Goal: Information Seeking & Learning: Learn about a topic

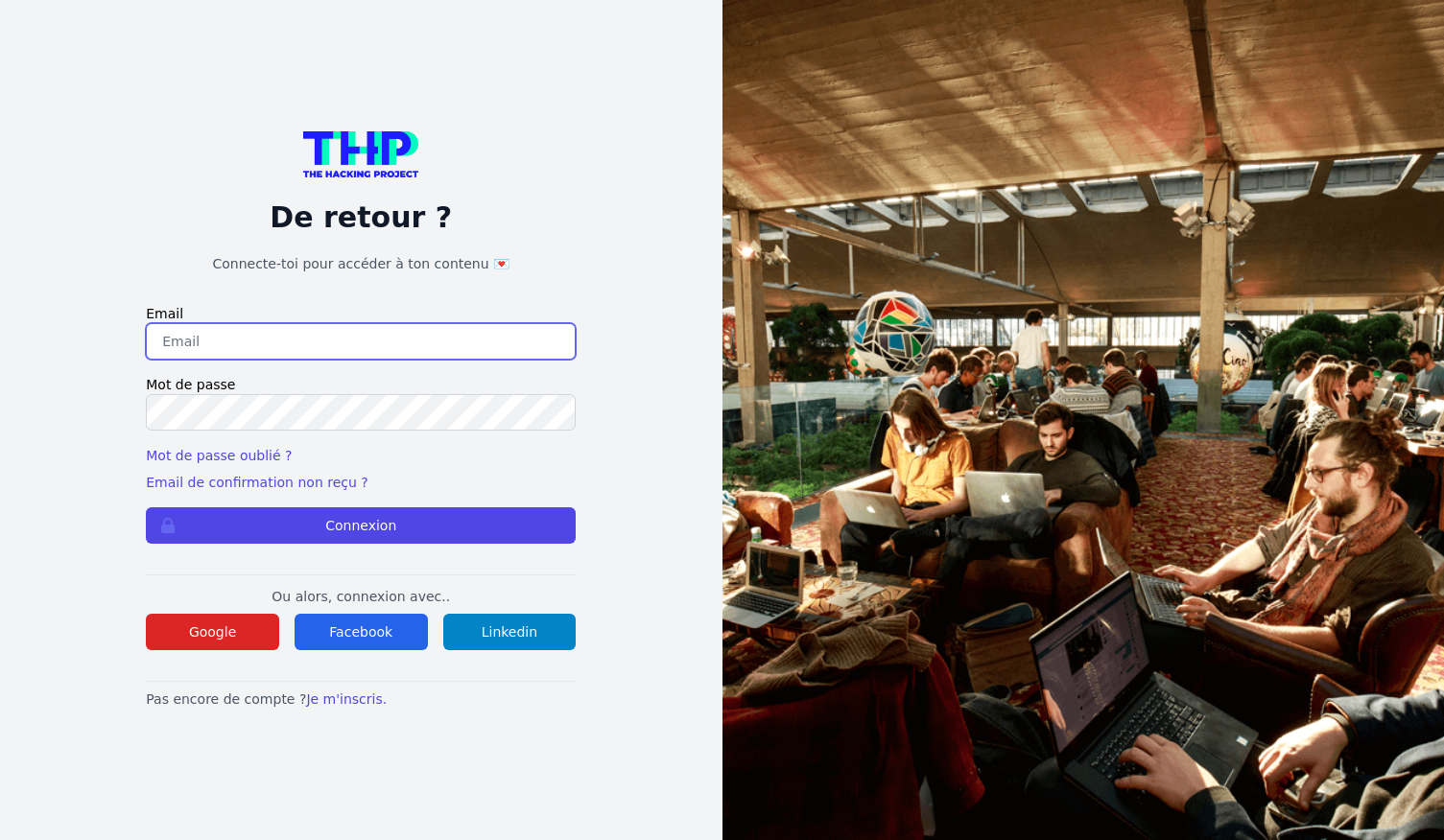
type input "triboutflorian@icloud.com"
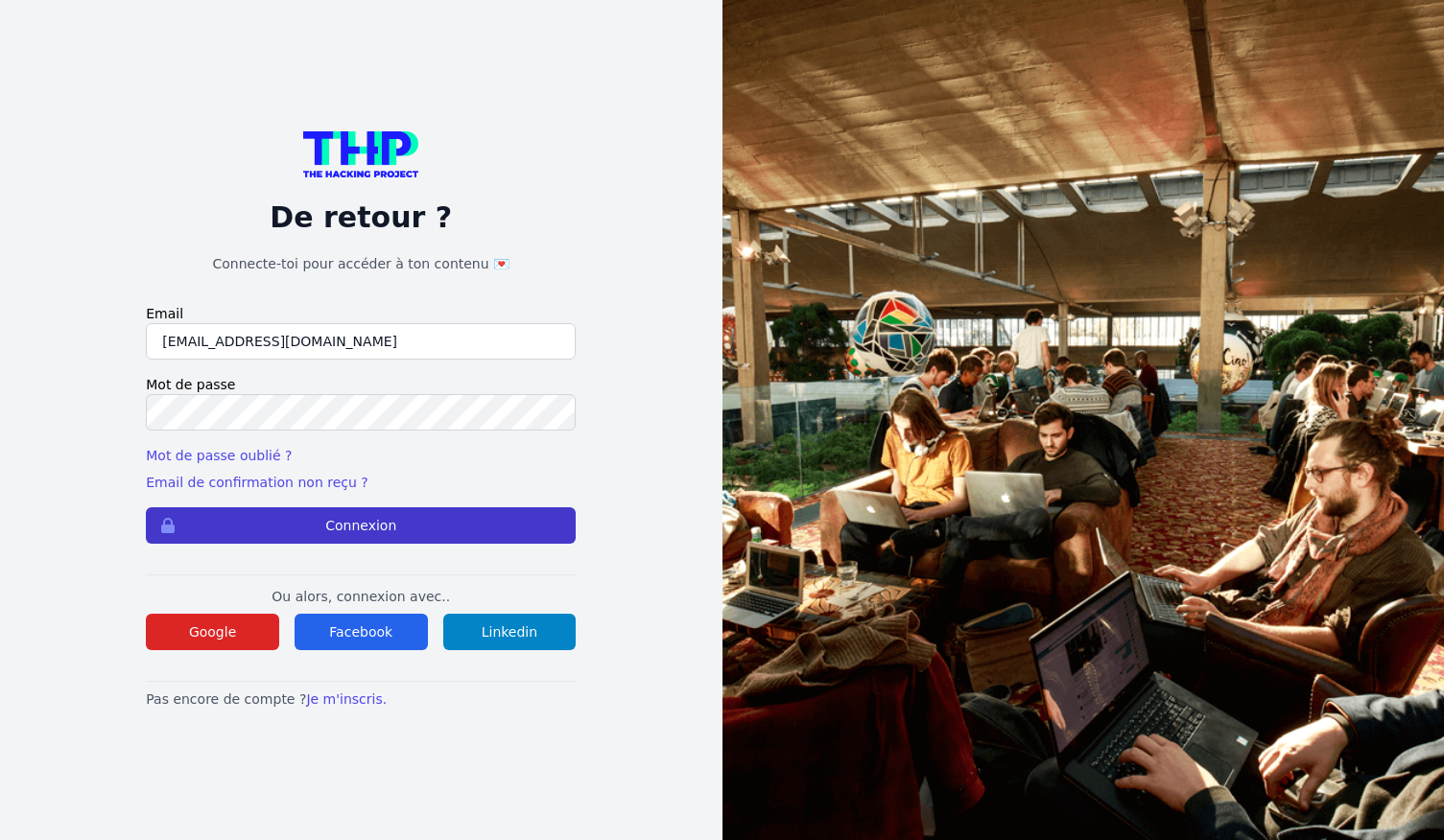
click at [386, 531] on button "Connexion" at bounding box center [361, 526] width 430 height 37
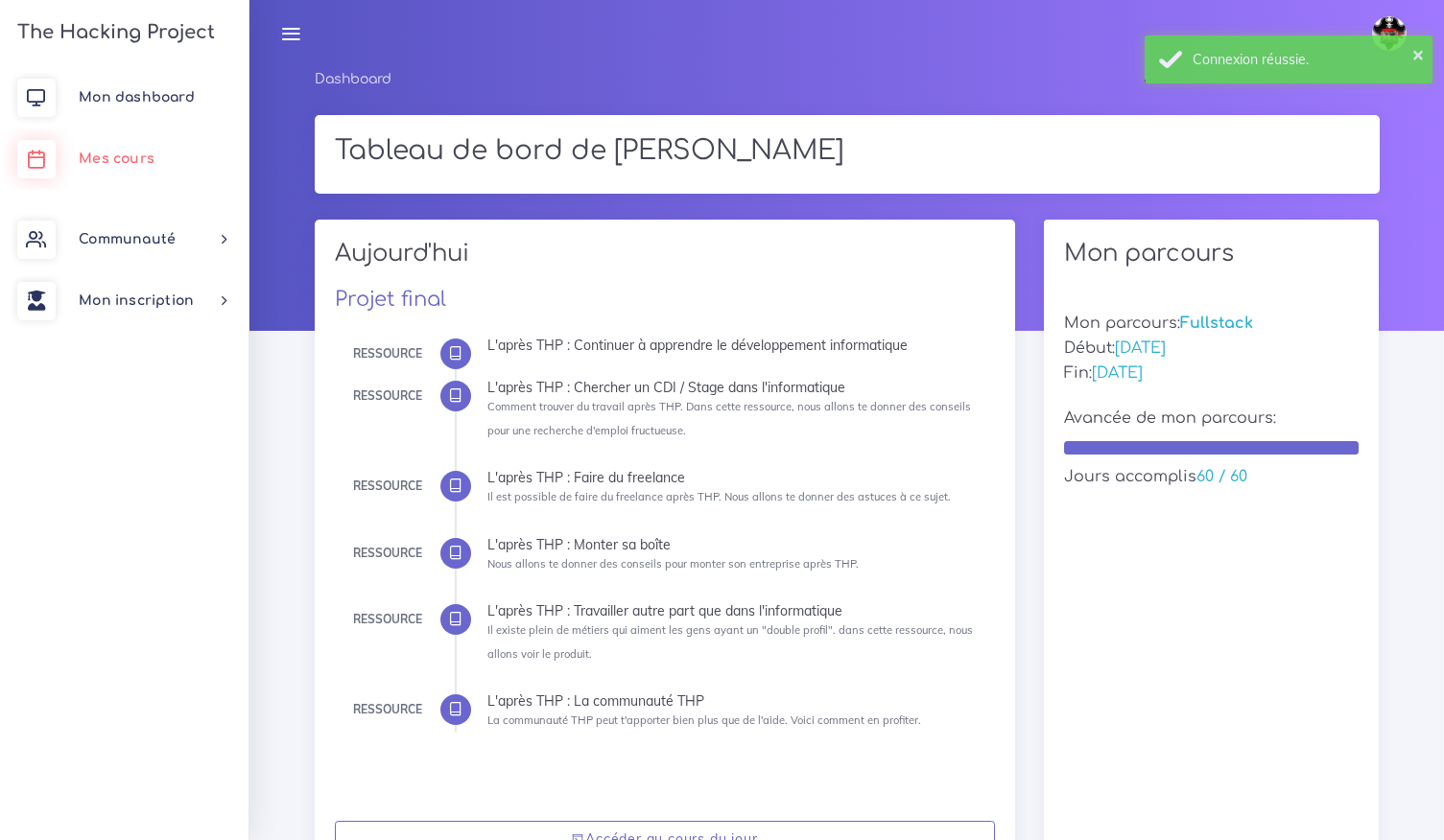
click at [147, 156] on span "Mes cours" at bounding box center [116, 159] width 76 height 14
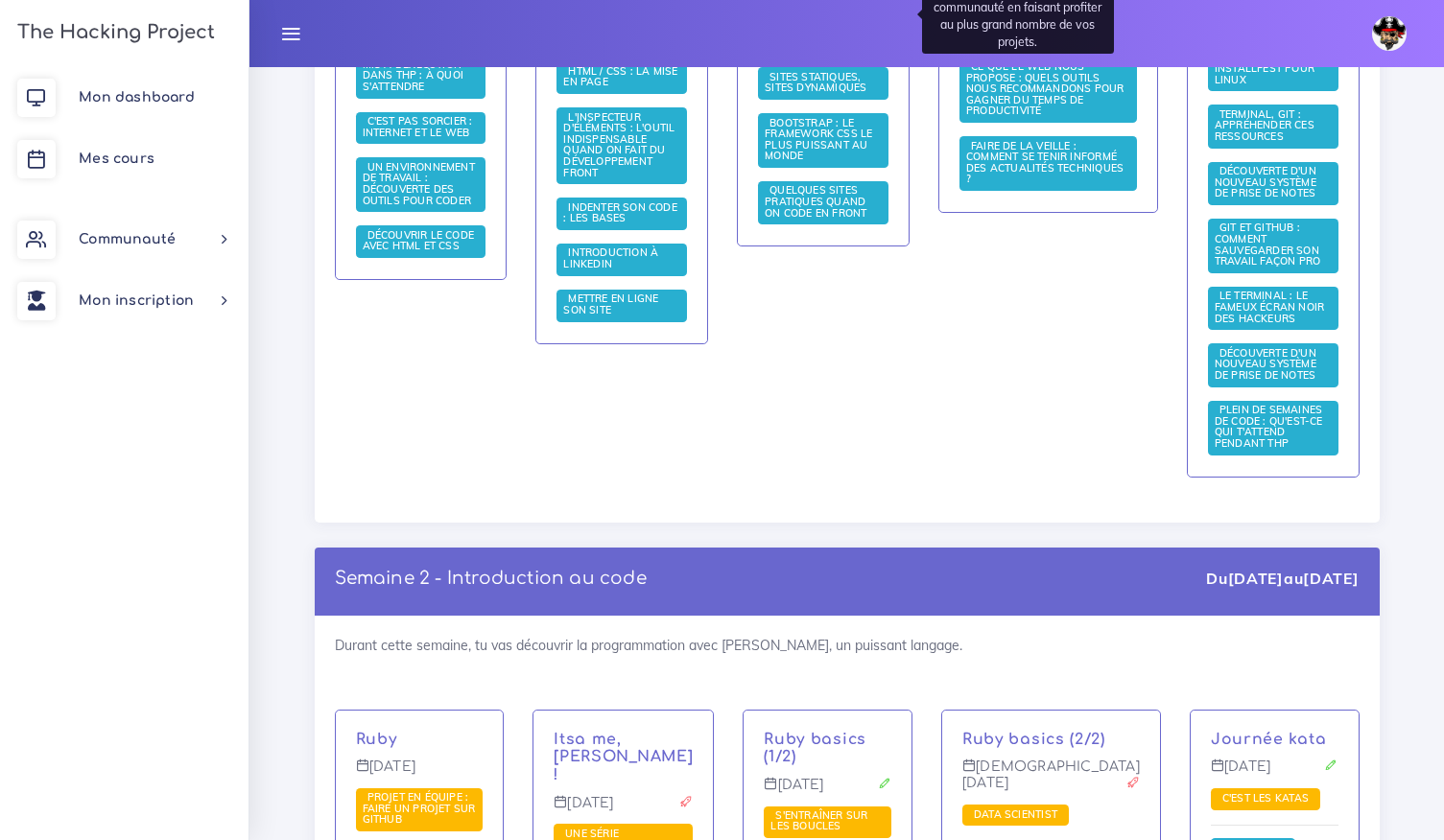
scroll to position [1056, 0]
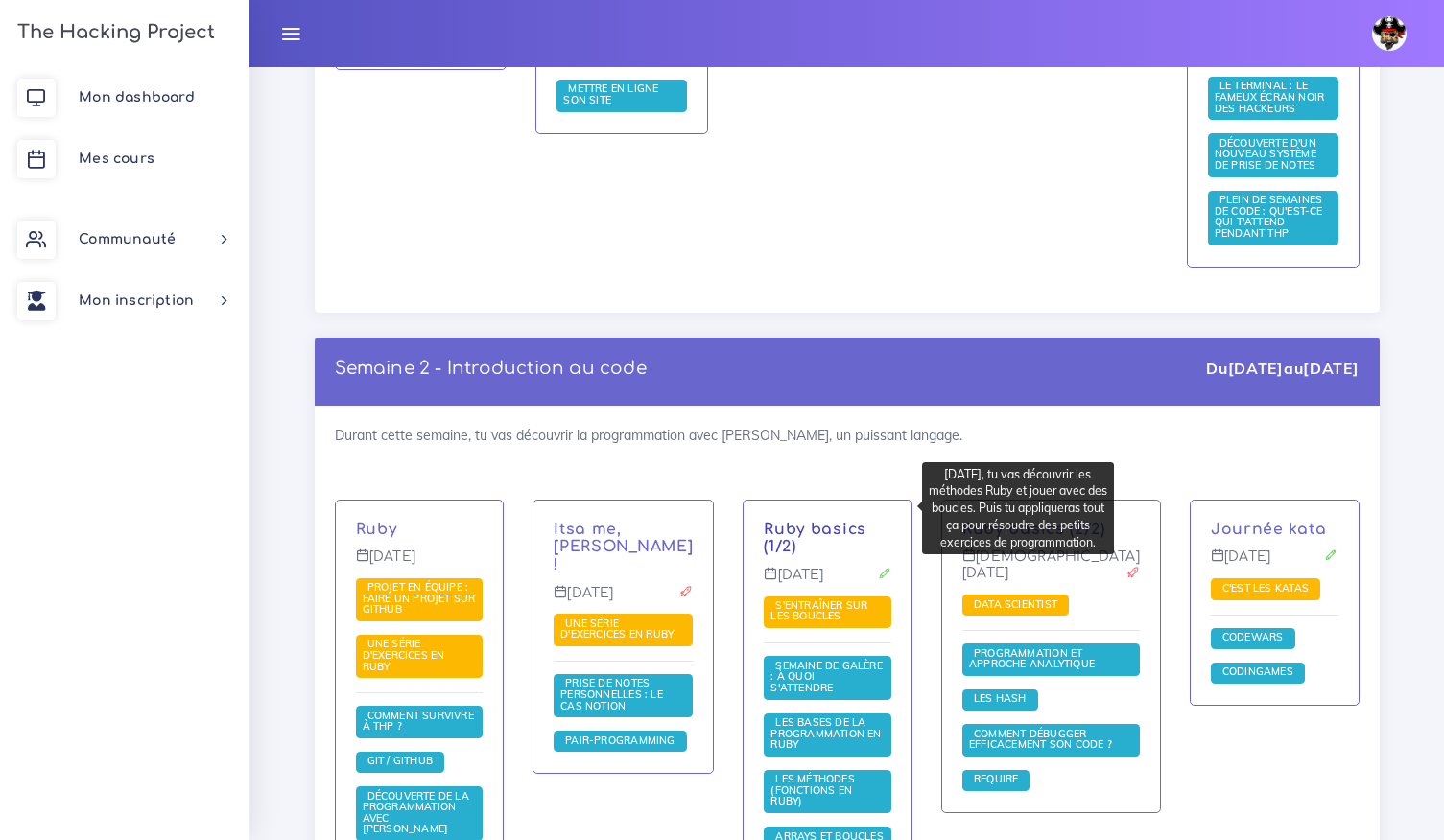
click at [851, 521] on link "Ruby basics (1/2)" at bounding box center [814, 538] width 103 height 36
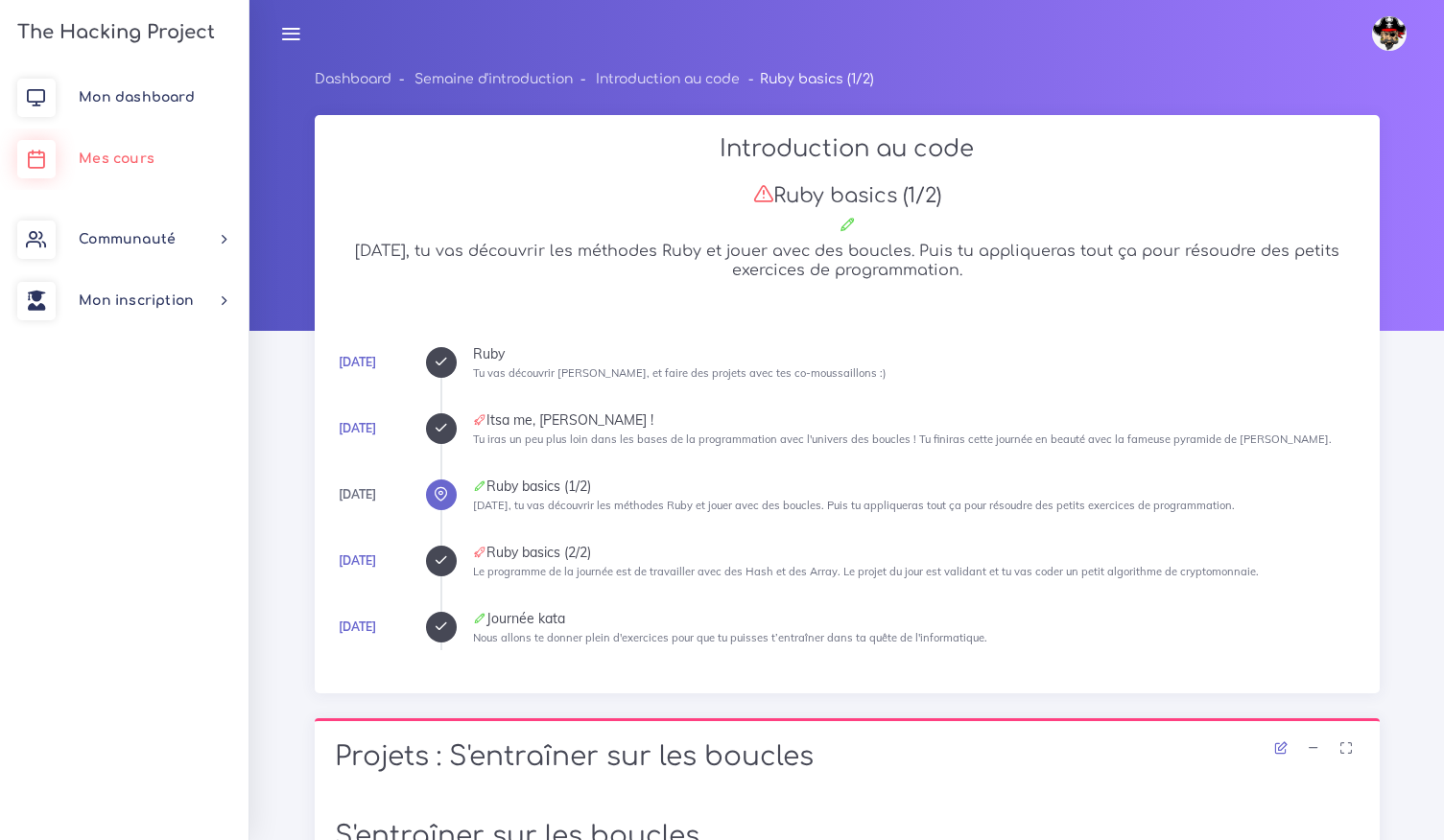
click at [94, 165] on span "Mes cours" at bounding box center [116, 159] width 76 height 14
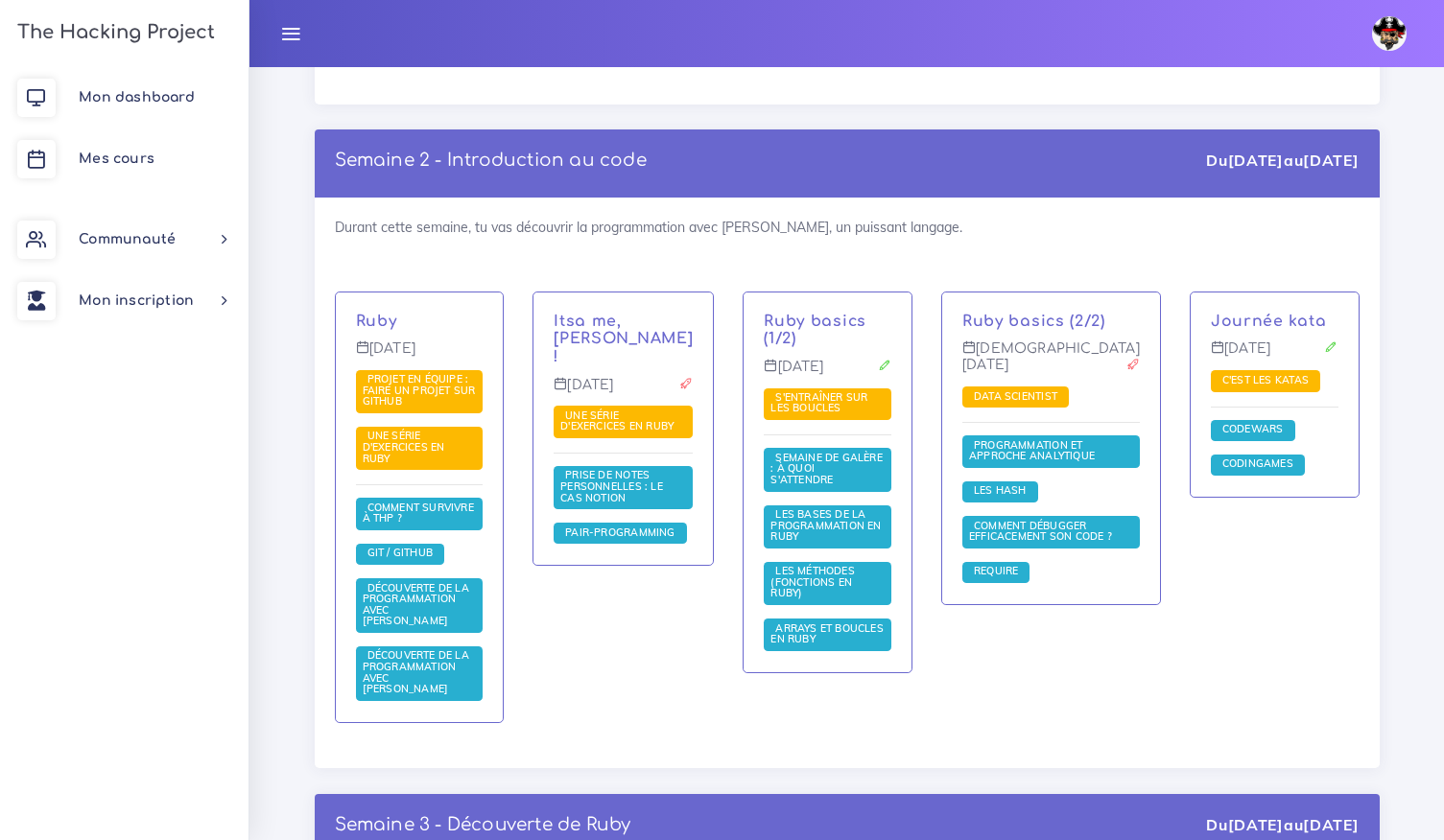
scroll to position [1263, 0]
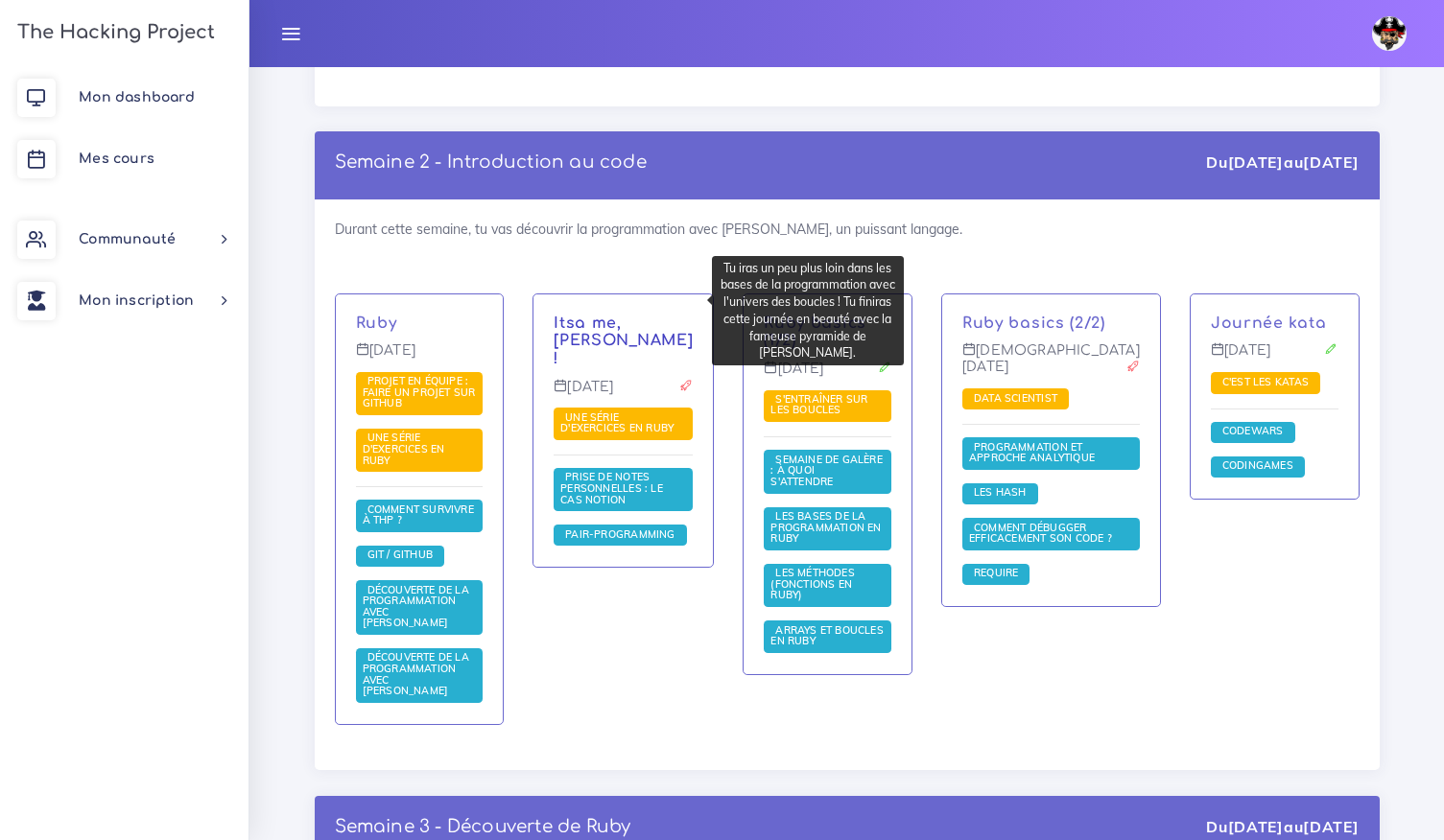
click at [613, 314] on link "Itsa me, [PERSON_NAME] !" at bounding box center [623, 341] width 139 height 54
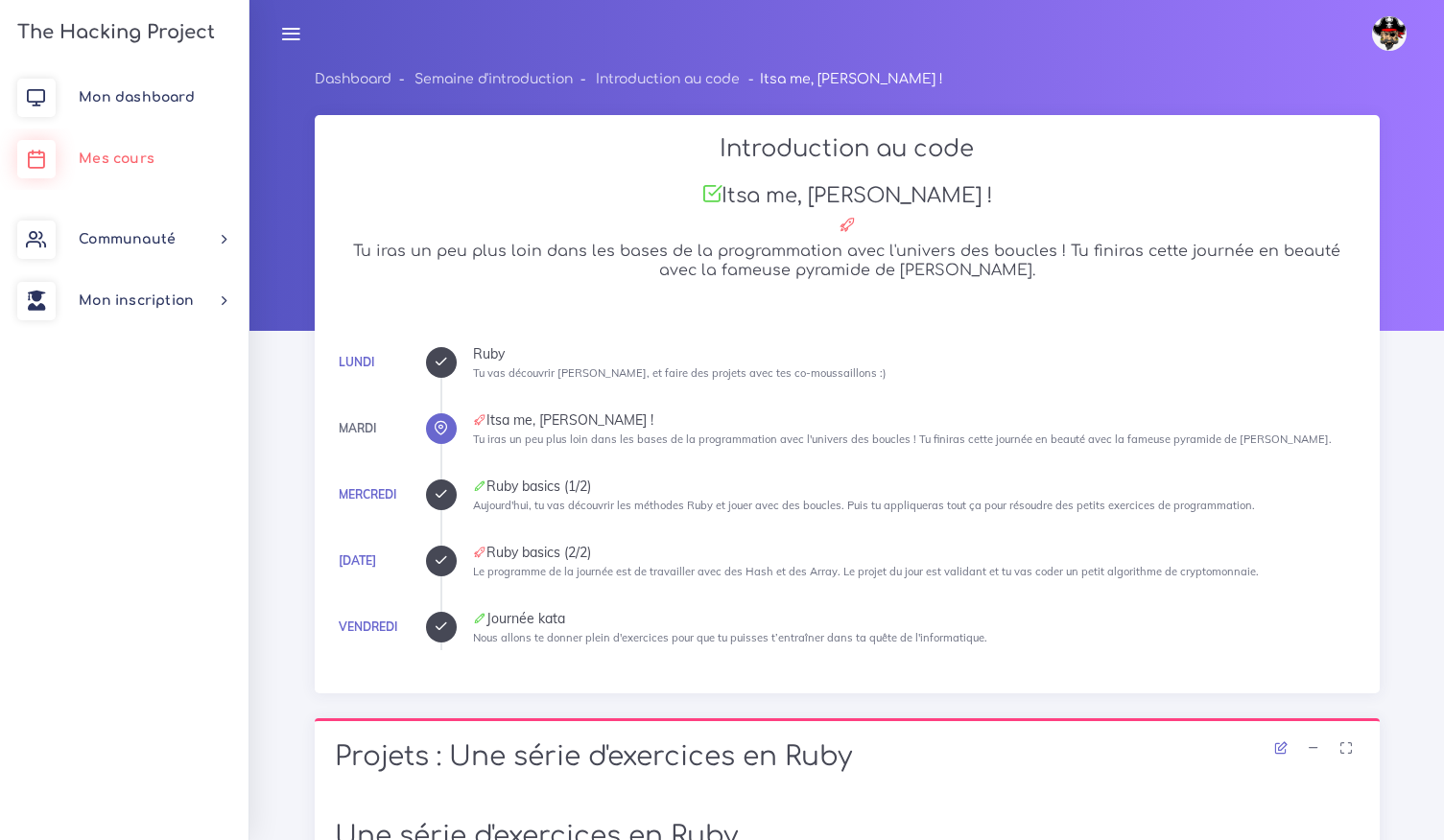
click at [123, 141] on link "Mes cours" at bounding box center [124, 160] width 248 height 62
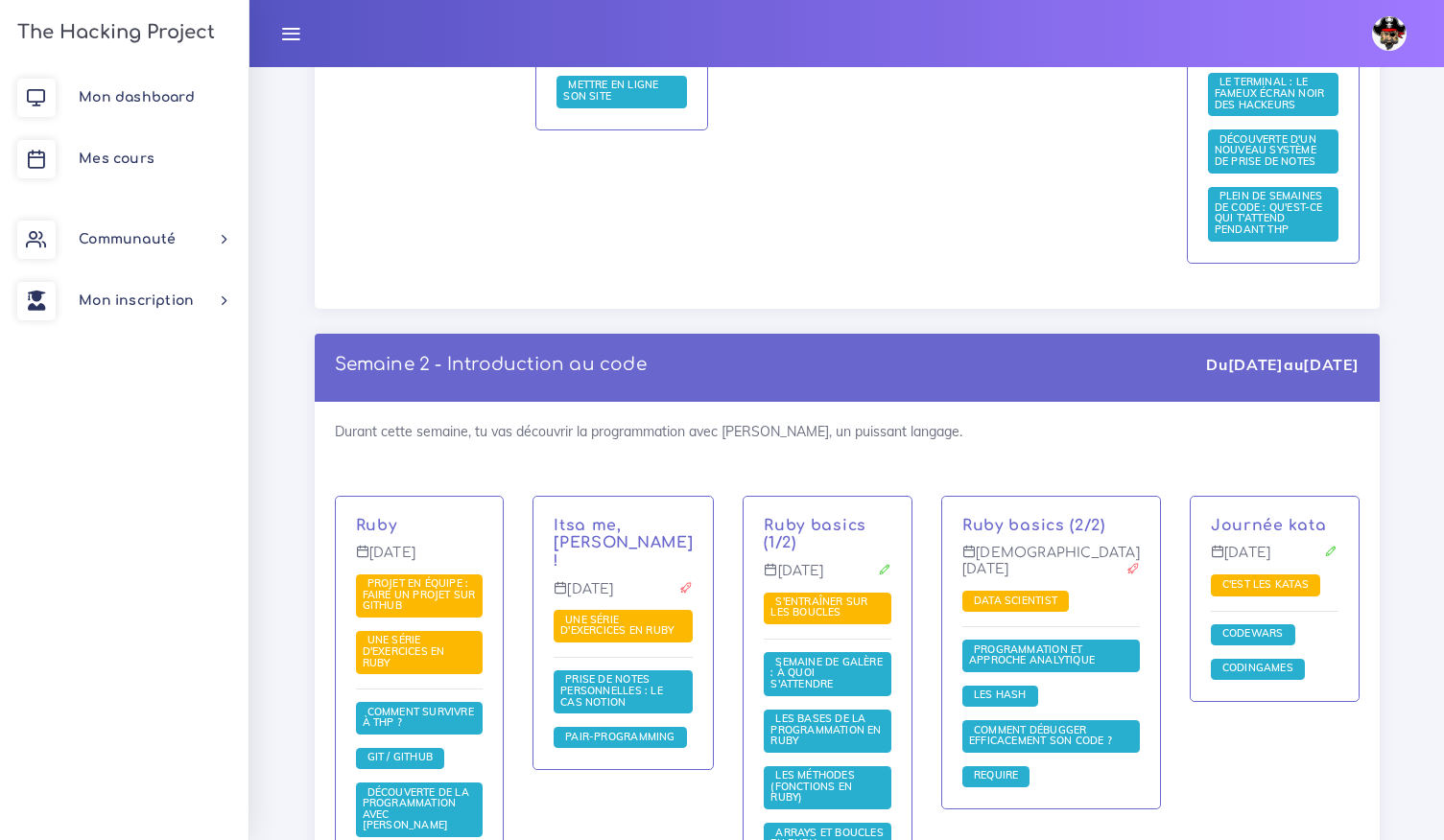
scroll to position [1073, 0]
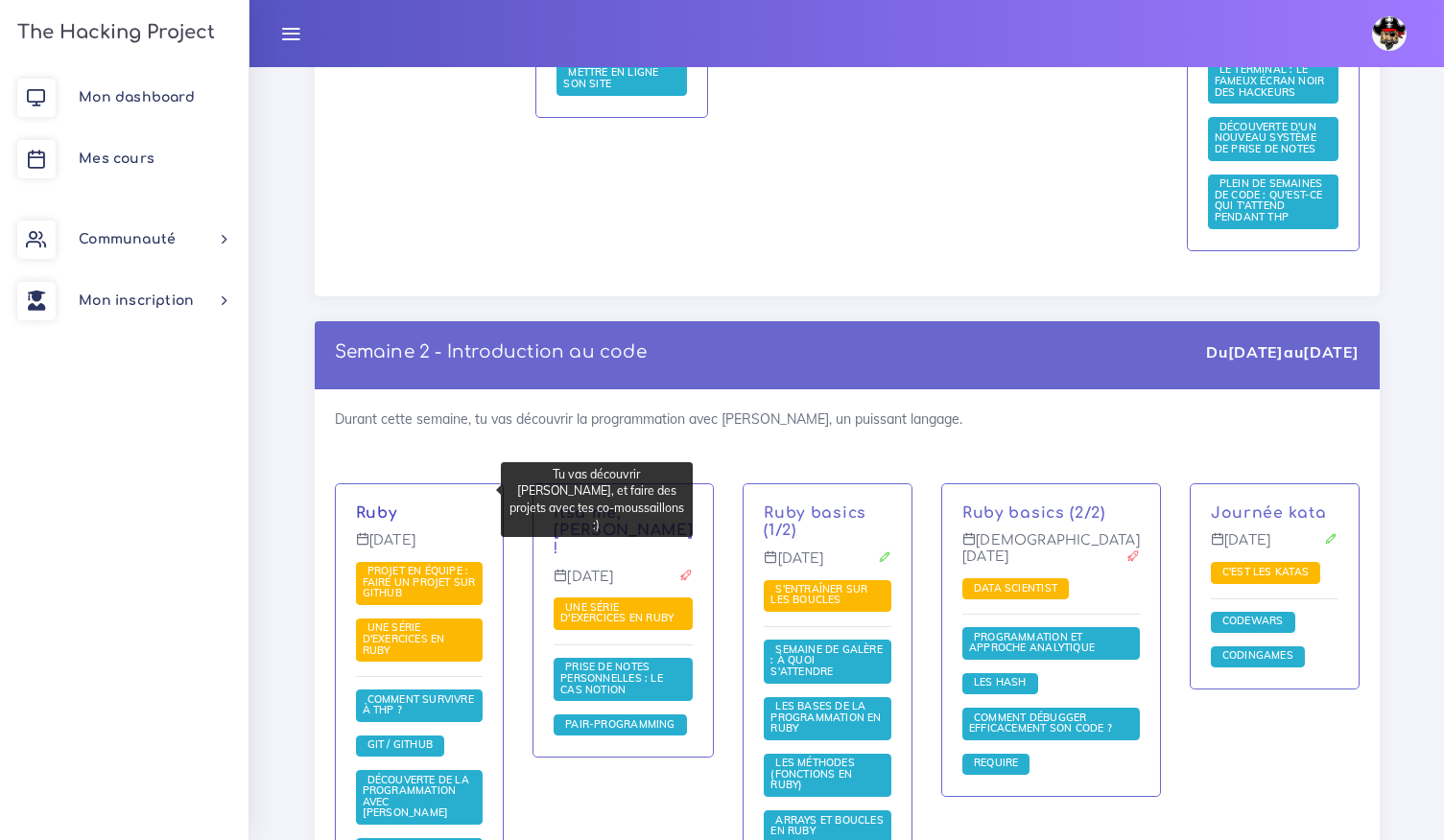
click at [369, 505] on link "Ruby" at bounding box center [376, 513] width 41 height 17
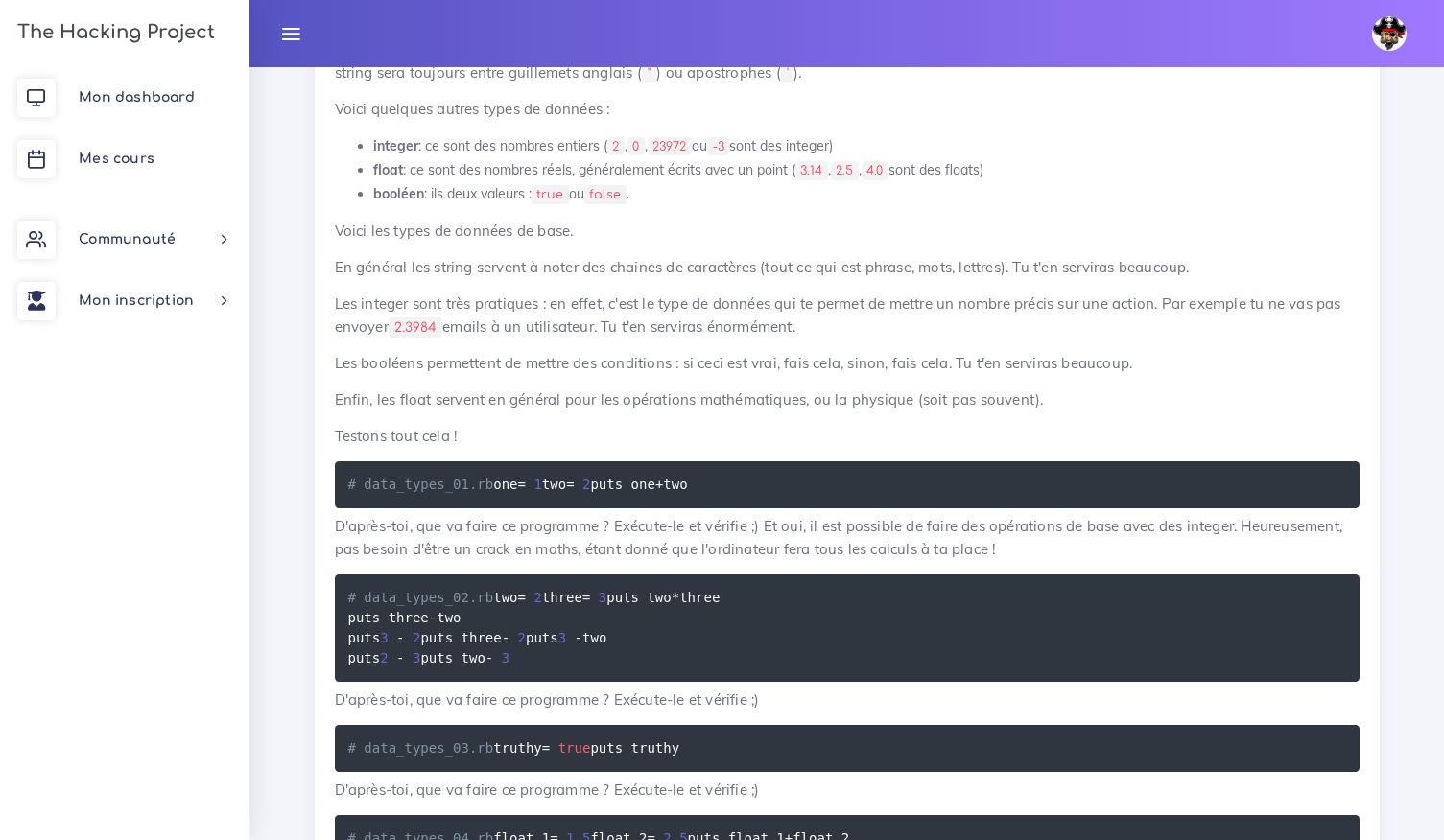
scroll to position [26087, 0]
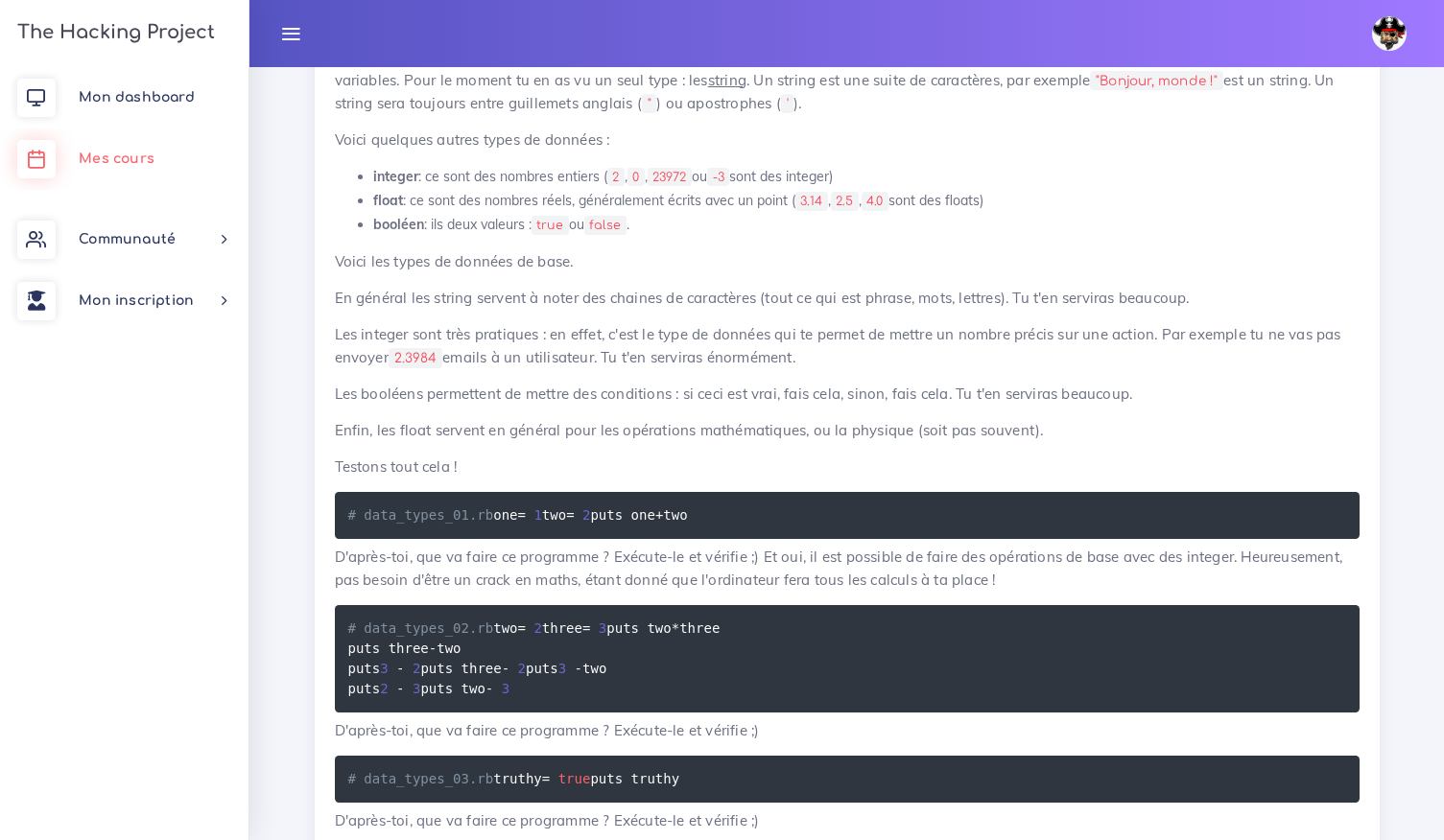
click at [143, 166] on link "Mes cours" at bounding box center [124, 160] width 248 height 62
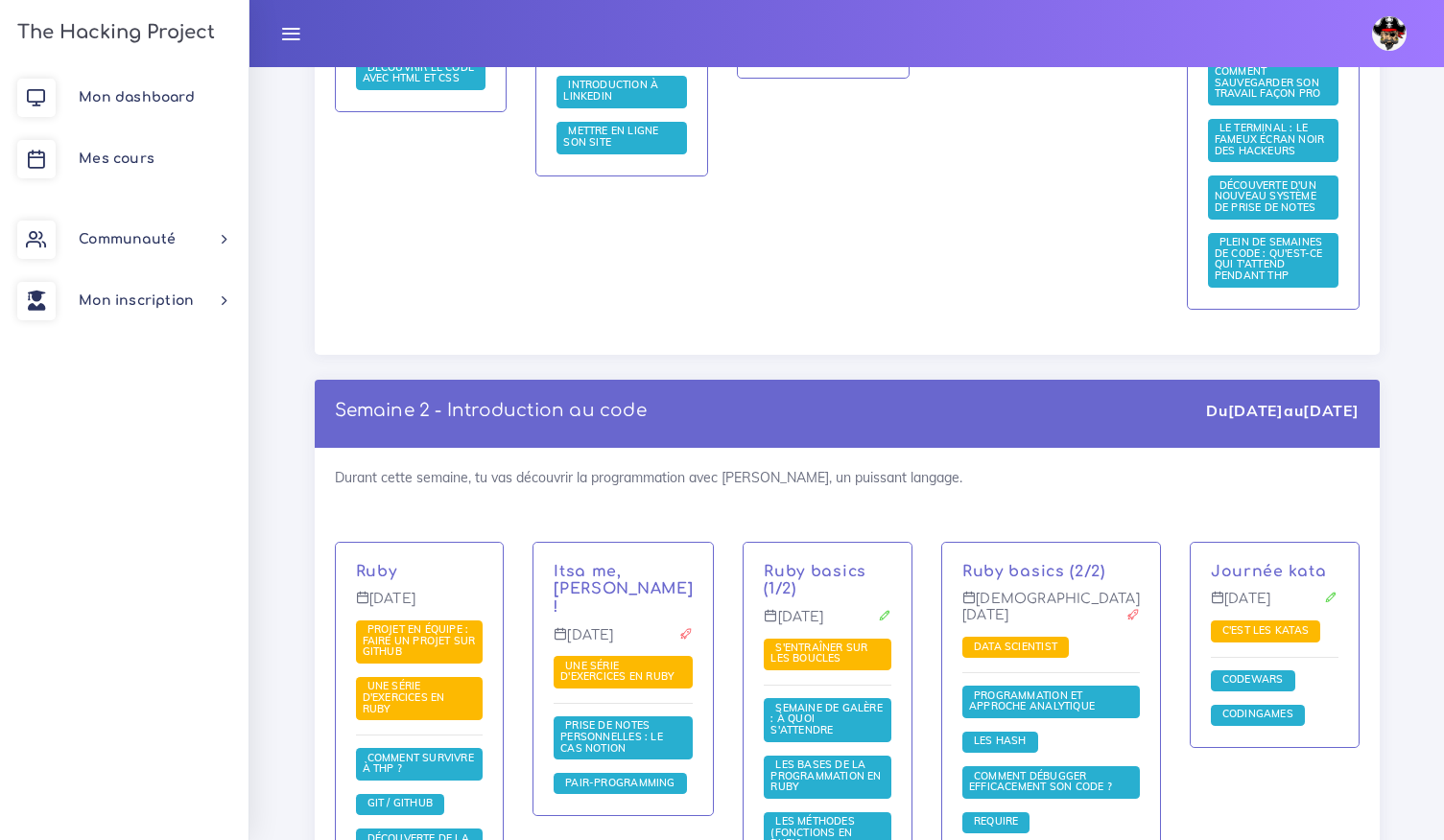
scroll to position [1016, 0]
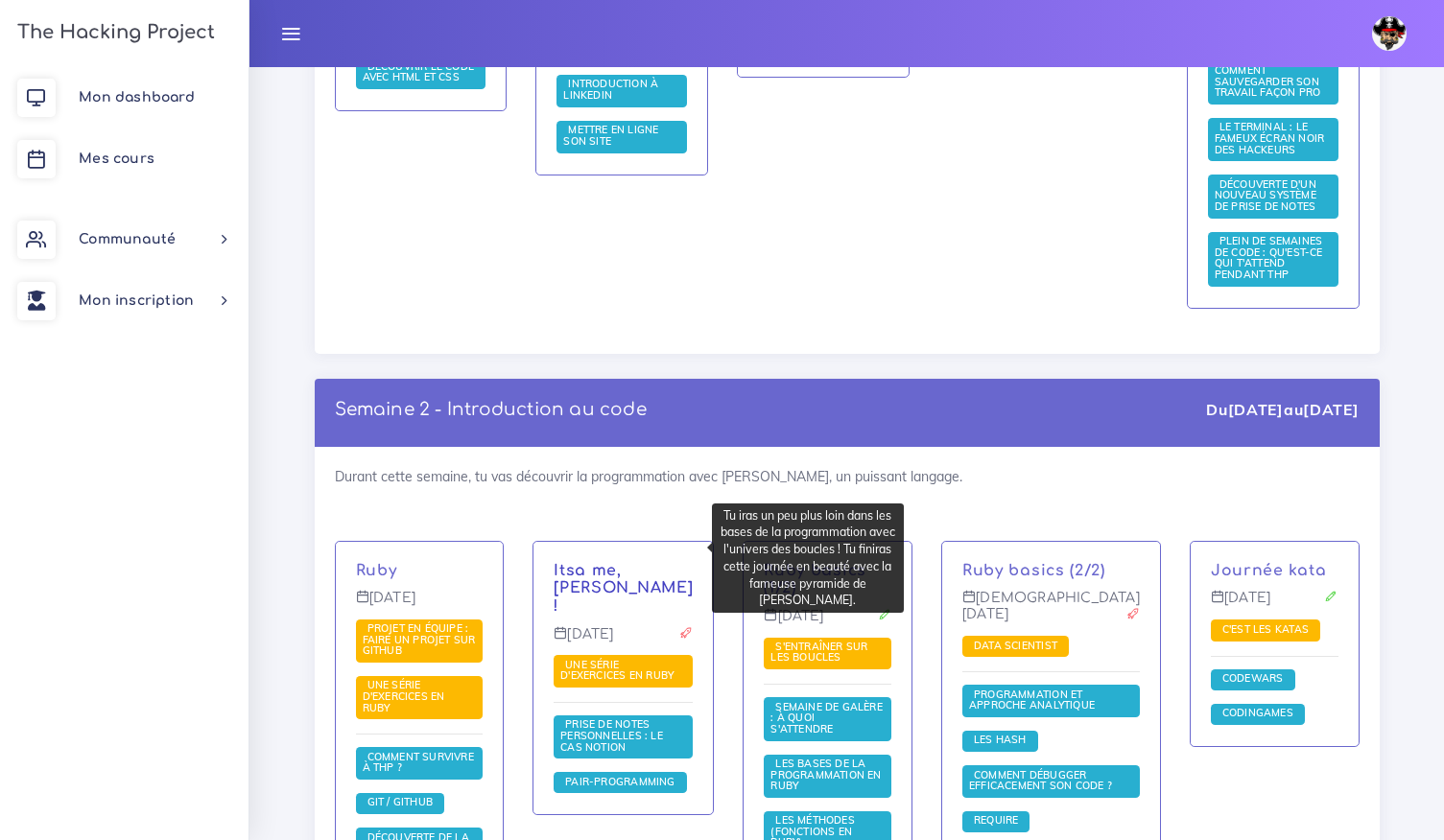
click at [616, 562] on link "Itsa me, [PERSON_NAME] !" at bounding box center [623, 589] width 139 height 54
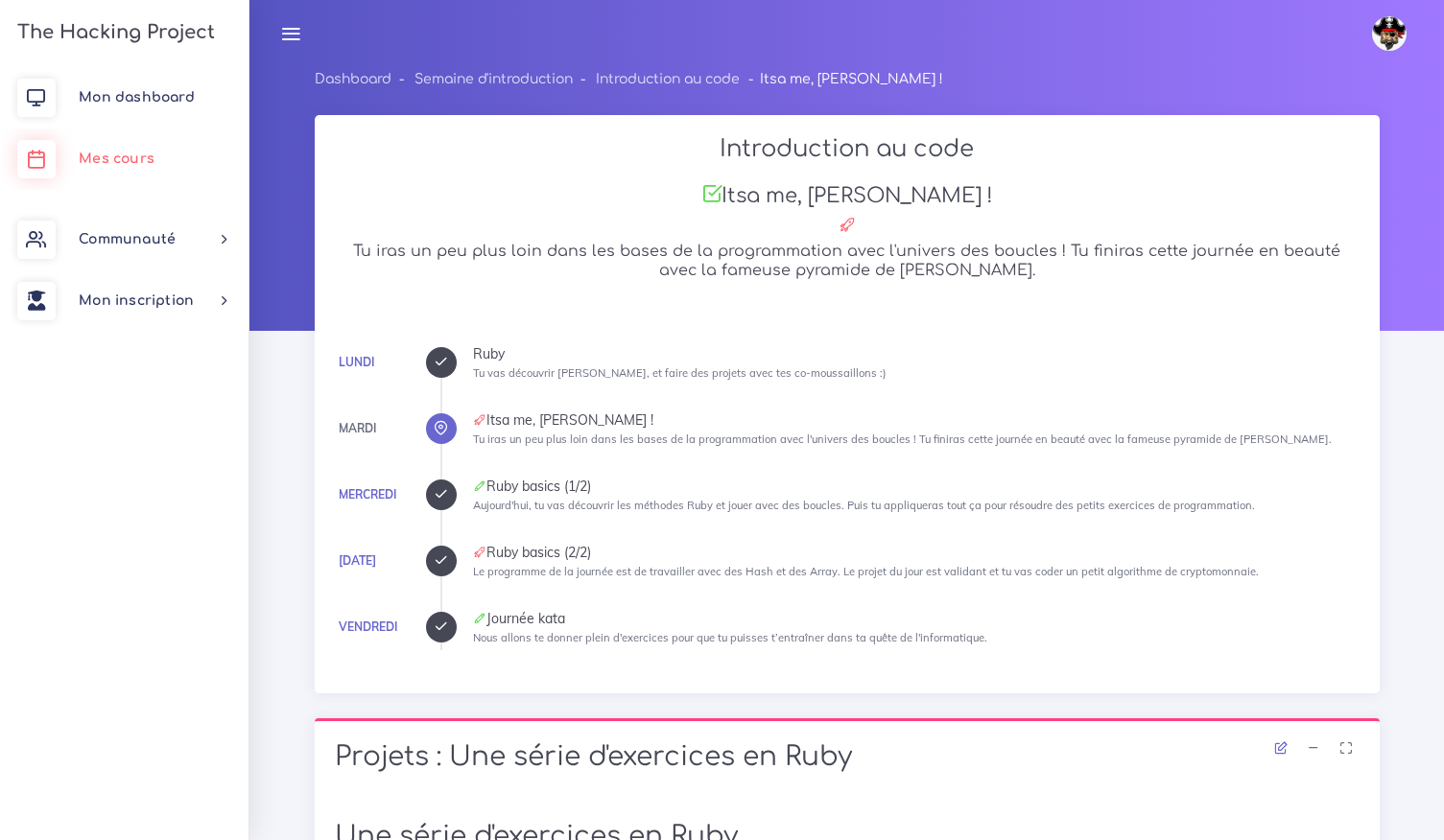
click at [98, 153] on span "Mes cours" at bounding box center [116, 159] width 76 height 14
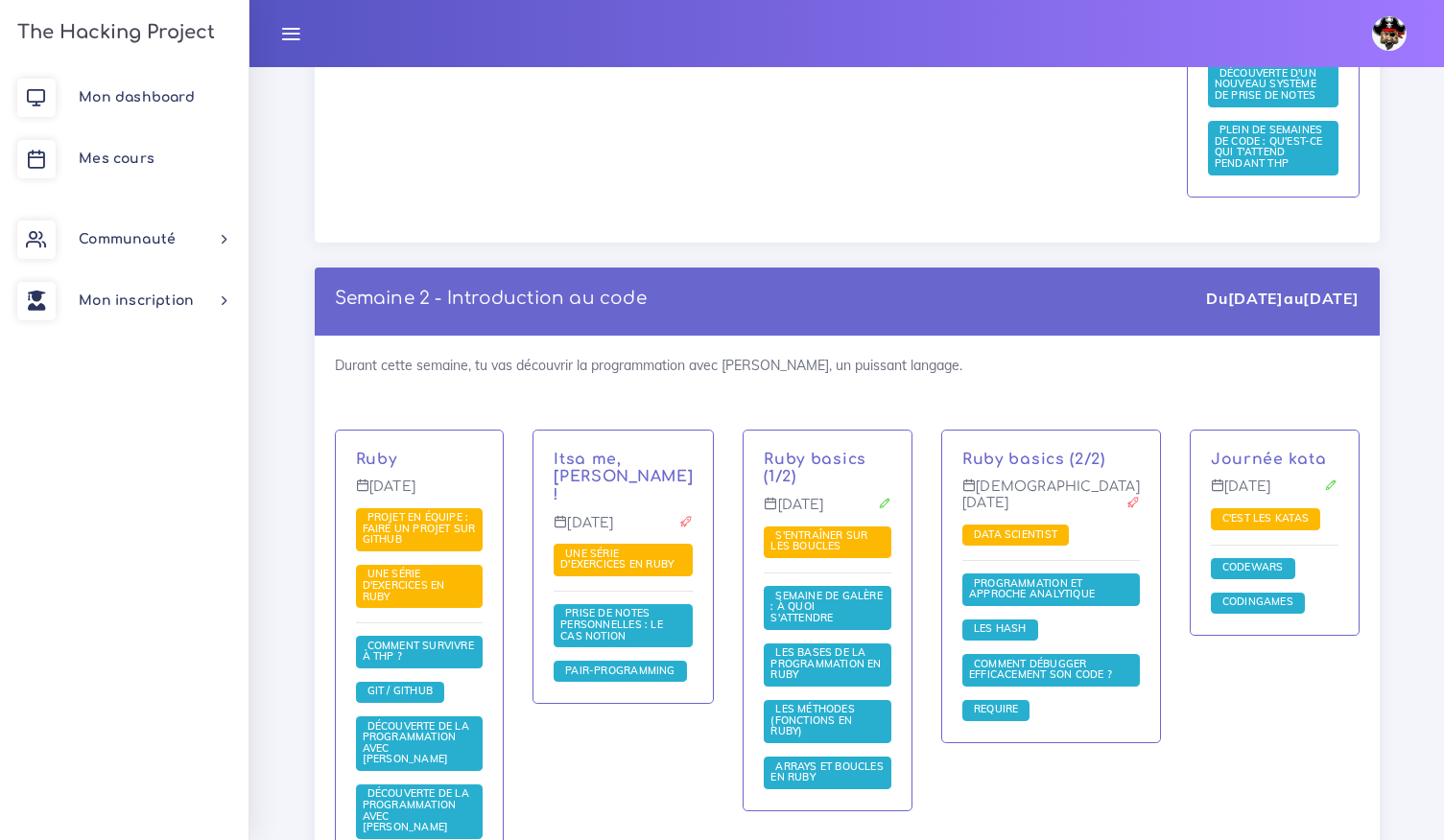
scroll to position [1128, 0]
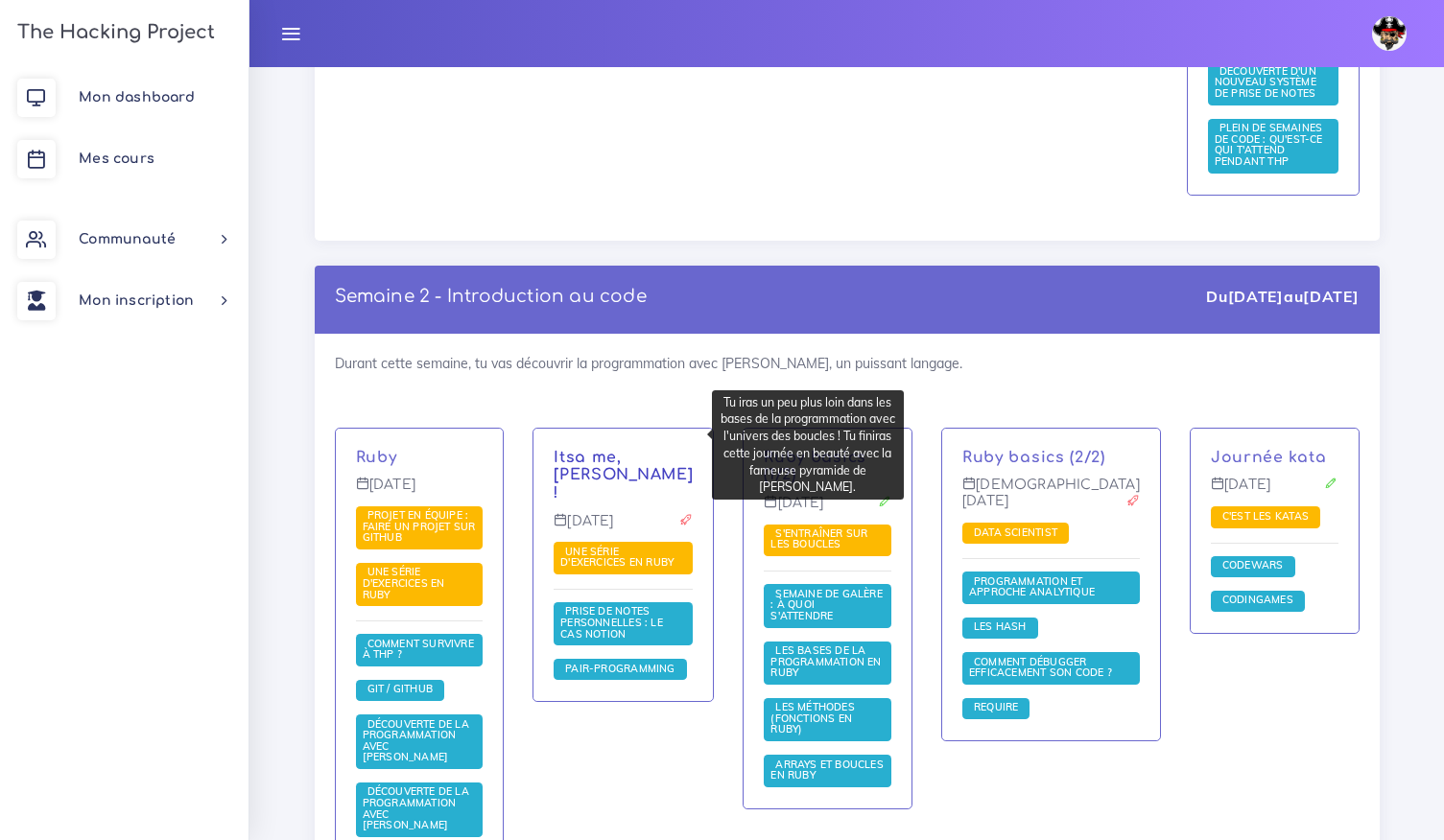
click at [638, 449] on link "Itsa me, [PERSON_NAME] !" at bounding box center [623, 476] width 139 height 54
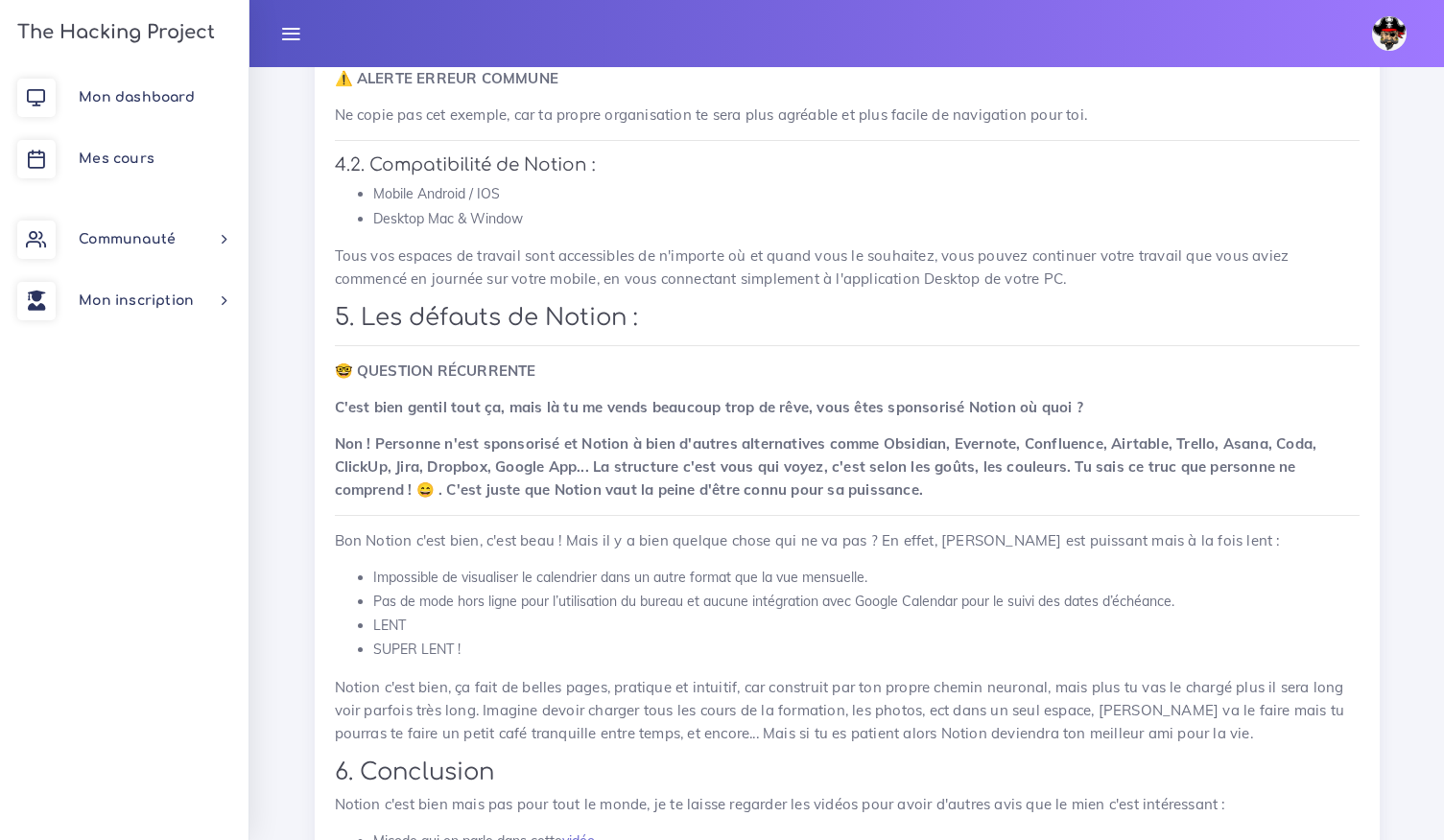
scroll to position [6130, 0]
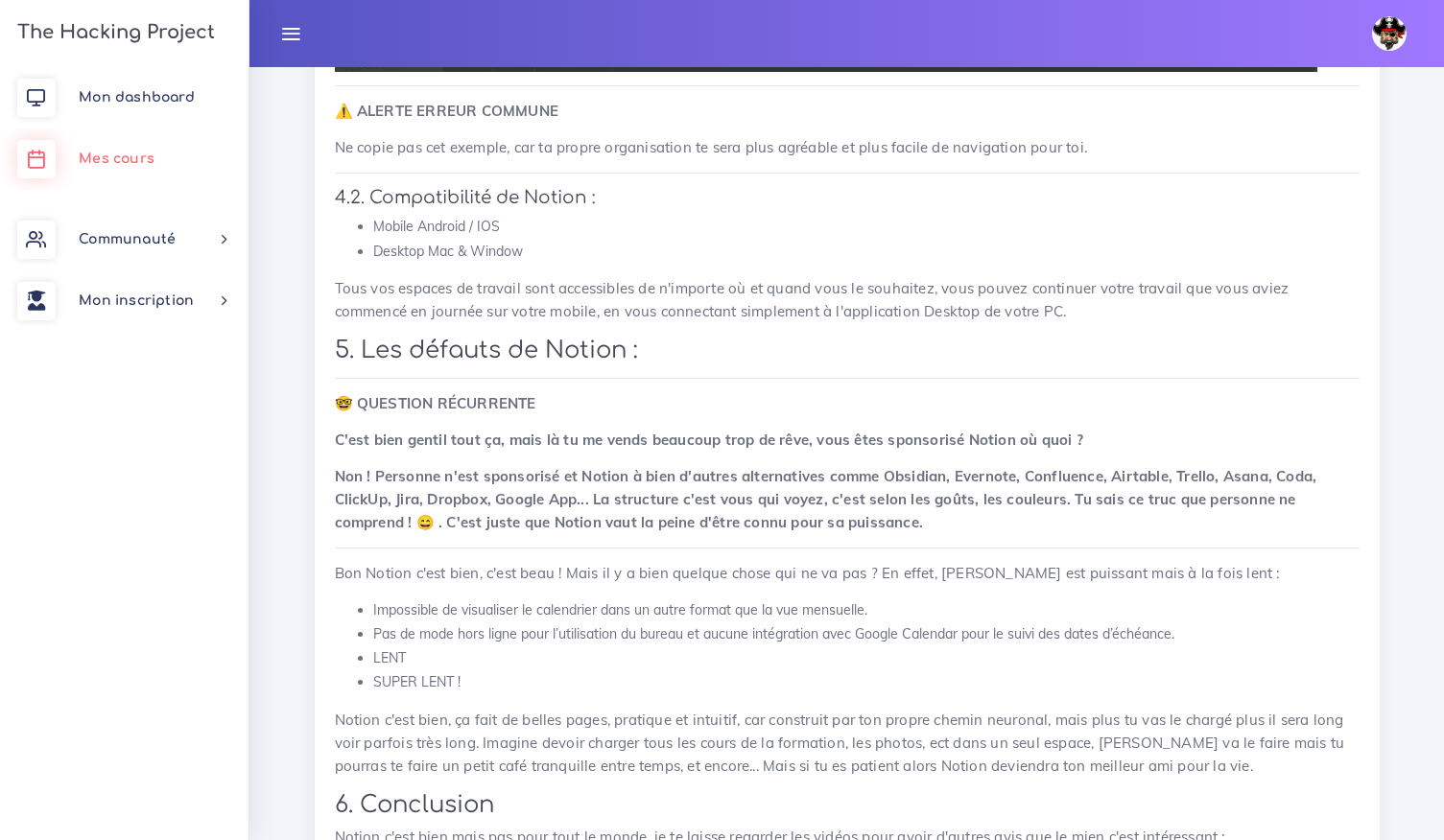
click at [165, 167] on link "Mes cours" at bounding box center [124, 160] width 248 height 62
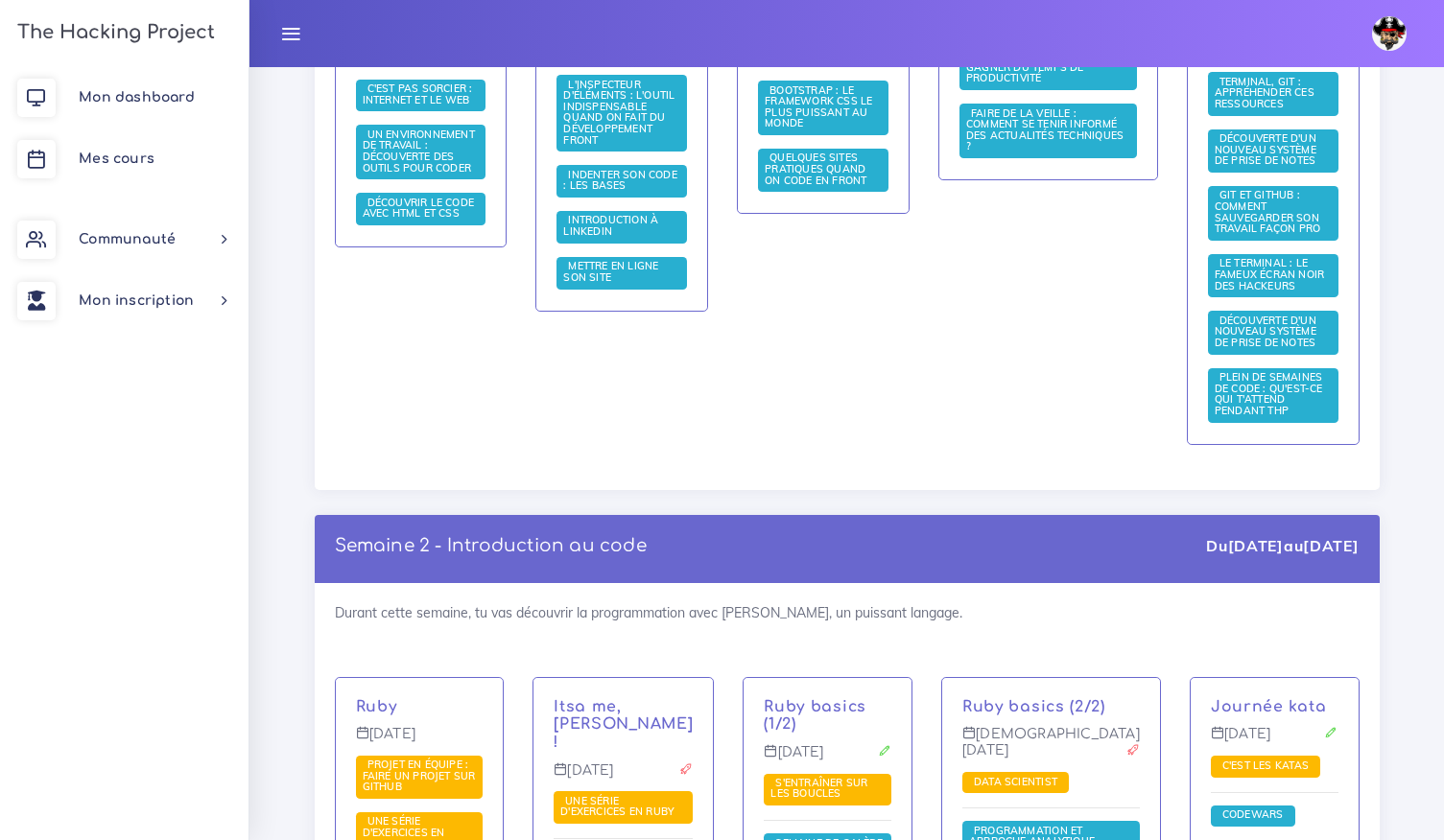
scroll to position [919, 0]
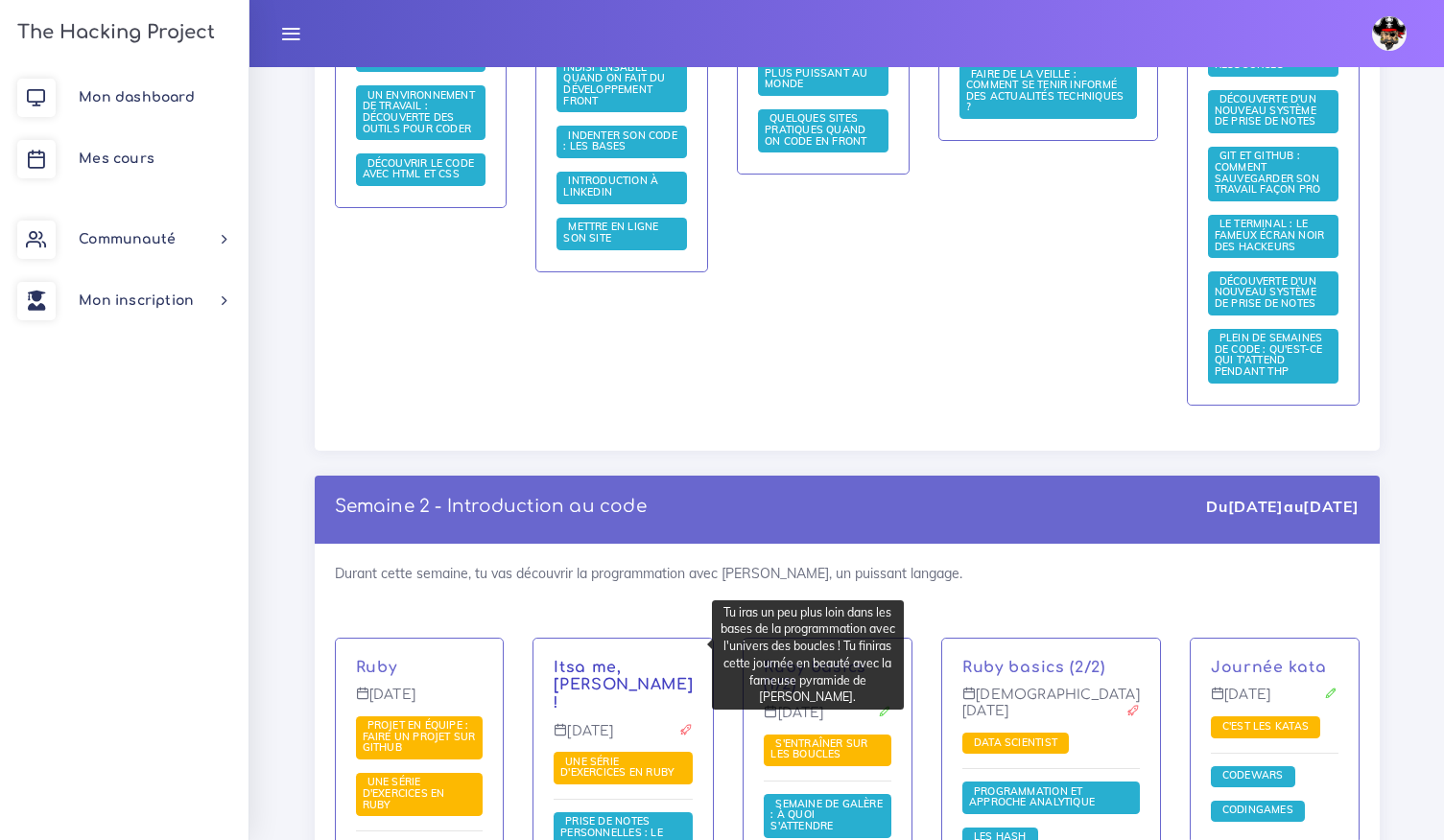
click at [642, 658] on link "Itsa me, [PERSON_NAME] !" at bounding box center [623, 685] width 139 height 54
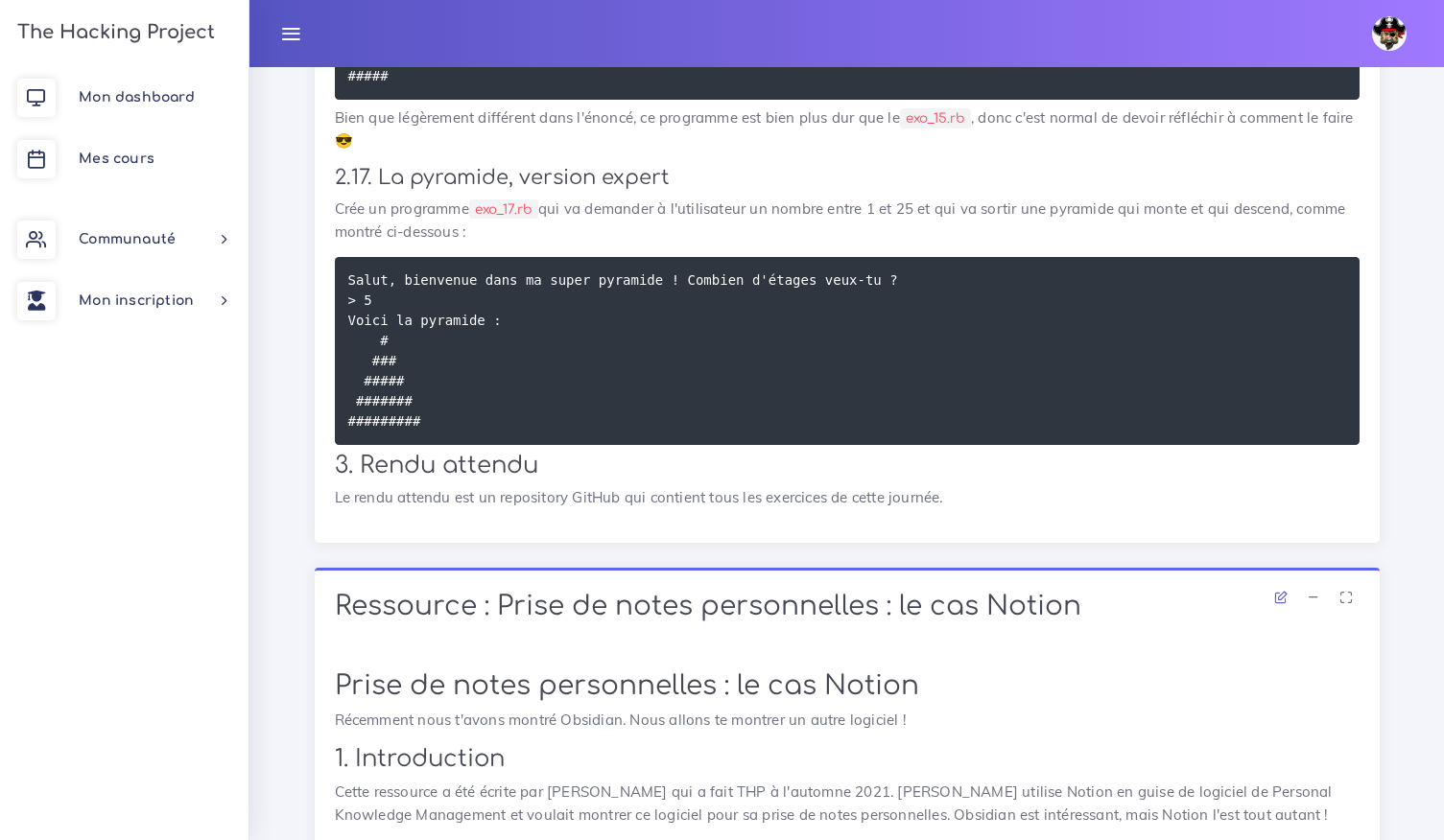
scroll to position [2847, 0]
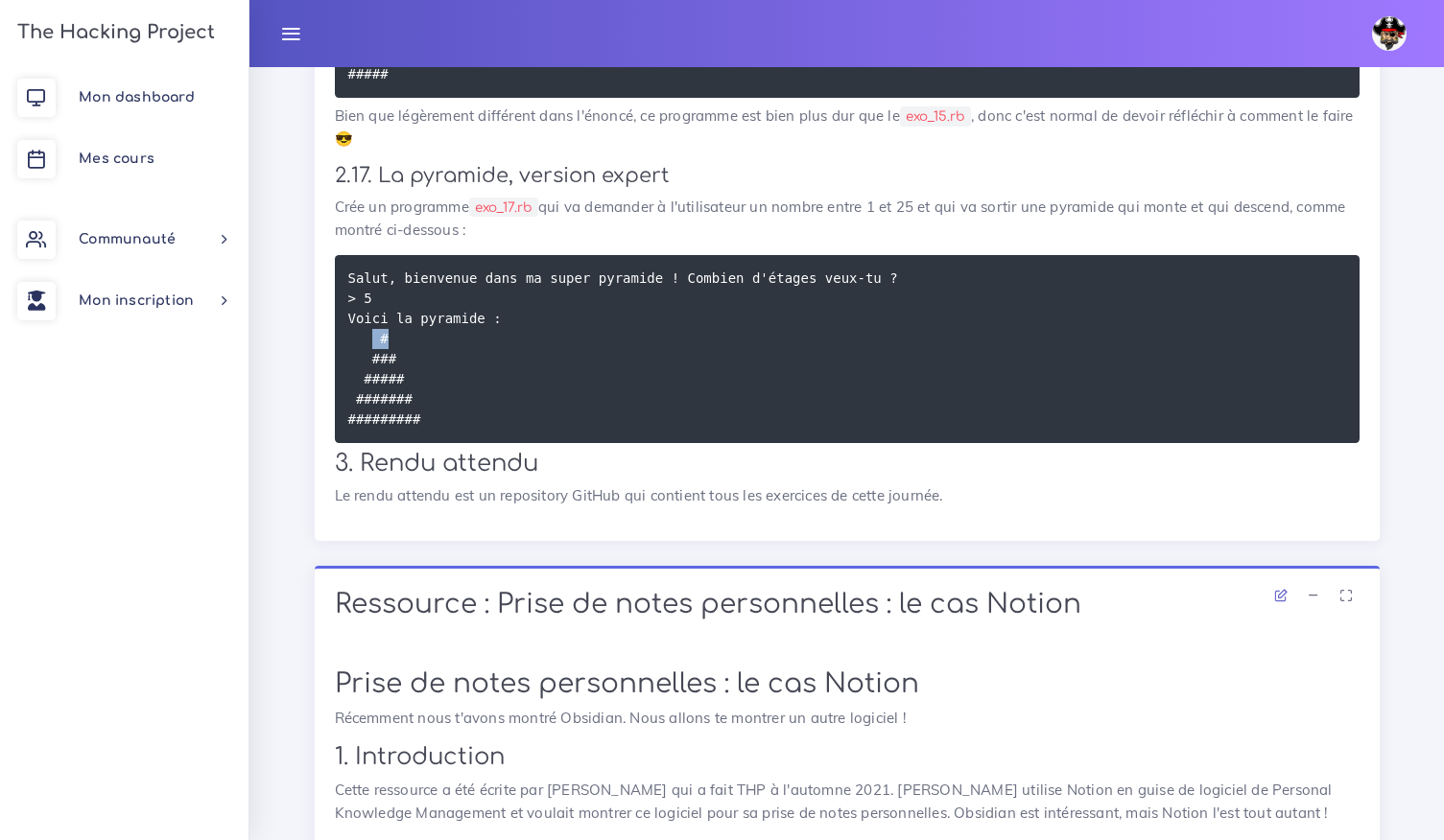
drag, startPoint x: 372, startPoint y: 395, endPoint x: 396, endPoint y: 394, distance: 24.0
click at [396, 394] on pre "Salut, bienvenue dans ma super pyramide ! Combien d'étages veux-tu ? > 5 Voici …" at bounding box center [847, 349] width 1025 height 188
